Goal: Find specific page/section: Find specific page/section

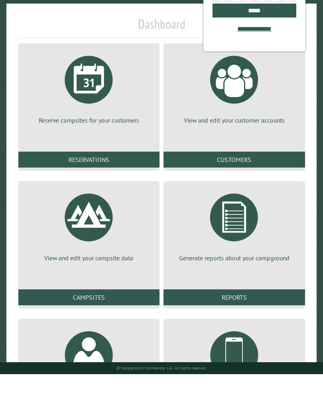
scroll to position [28, 0]
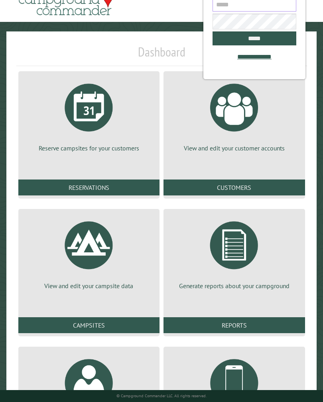
click at [228, 9] on input "email" at bounding box center [253, 5] width 83 height 14
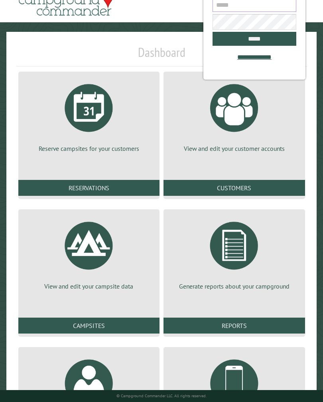
type input "**********"
click at [254, 41] on input "*****" at bounding box center [253, 39] width 83 height 14
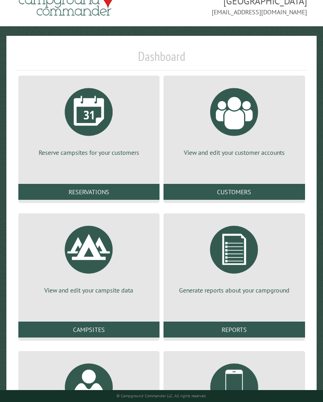
click at [228, 197] on link "Customers" at bounding box center [233, 192] width 141 height 16
click at [239, 194] on link "Customers" at bounding box center [233, 192] width 141 height 16
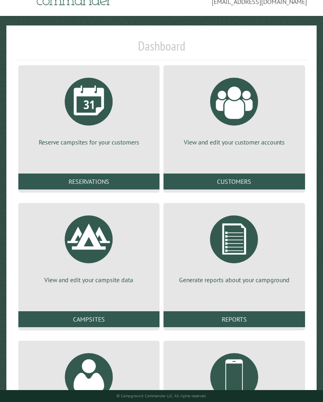
scroll to position [35, 0]
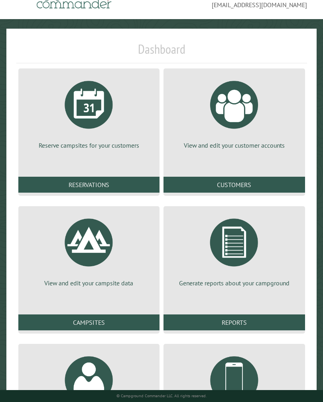
click at [237, 191] on link "Customers" at bounding box center [233, 185] width 141 height 16
click at [235, 108] on div at bounding box center [234, 105] width 60 height 60
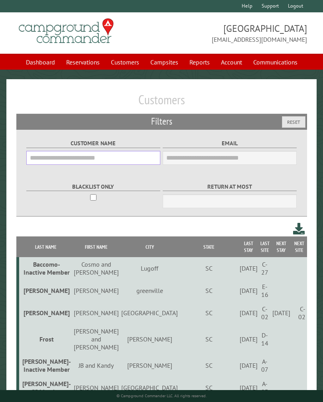
click at [66, 157] on input "Customer Name" at bounding box center [93, 158] width 134 height 14
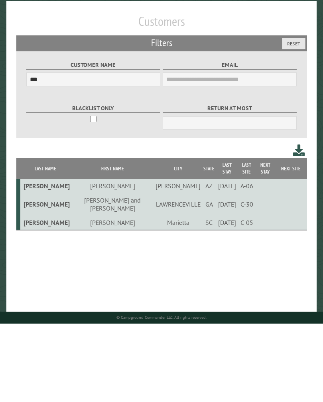
click at [47, 294] on td "Gonzalez" at bounding box center [45, 301] width 51 height 15
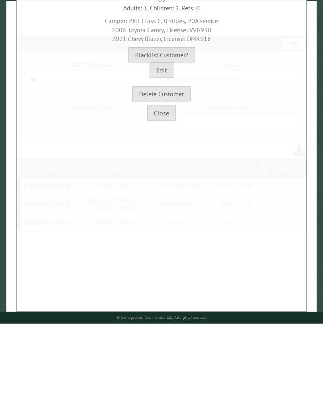
scroll to position [5, 0]
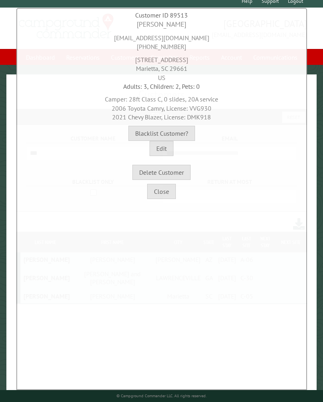
click at [163, 194] on button "Close" at bounding box center [161, 191] width 29 height 15
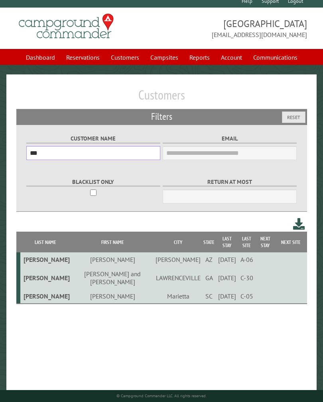
click at [59, 158] on input "***" at bounding box center [93, 153] width 134 height 14
type input "*"
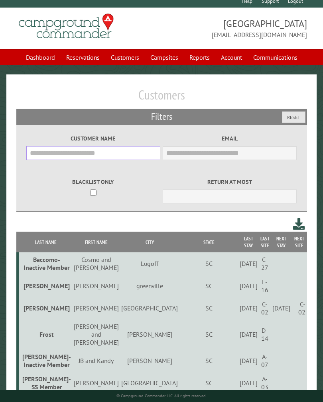
scroll to position [0, 0]
